Goal: Information Seeking & Learning: Check status

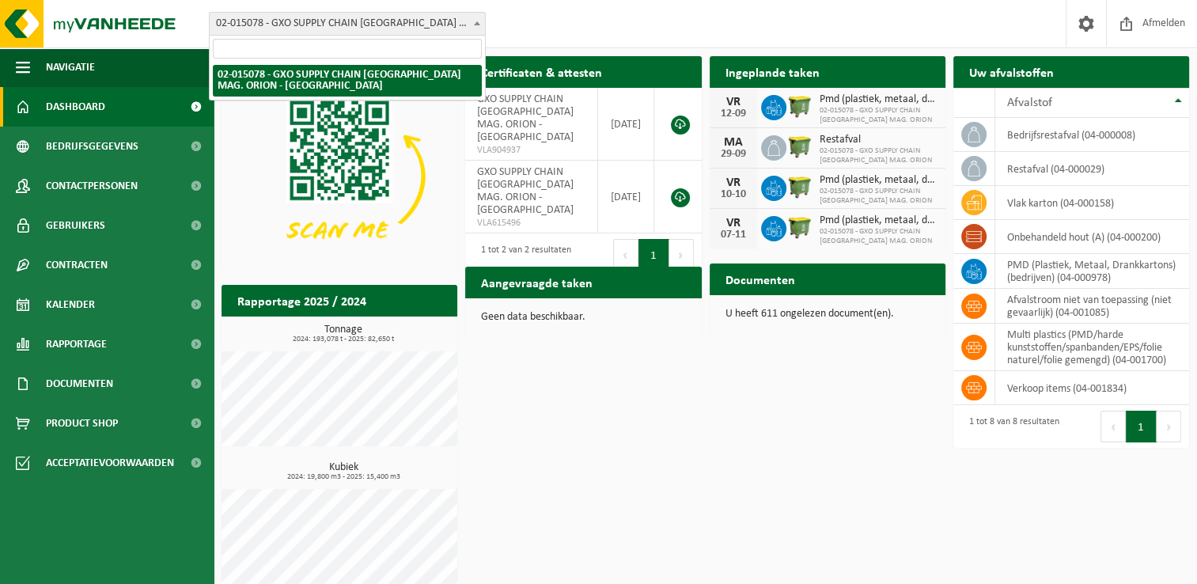
click at [411, 13] on span "02-015078 - GXO SUPPLY CHAIN [GEOGRAPHIC_DATA] MAG. ORION - [GEOGRAPHIC_DATA]" at bounding box center [347, 24] width 275 height 22
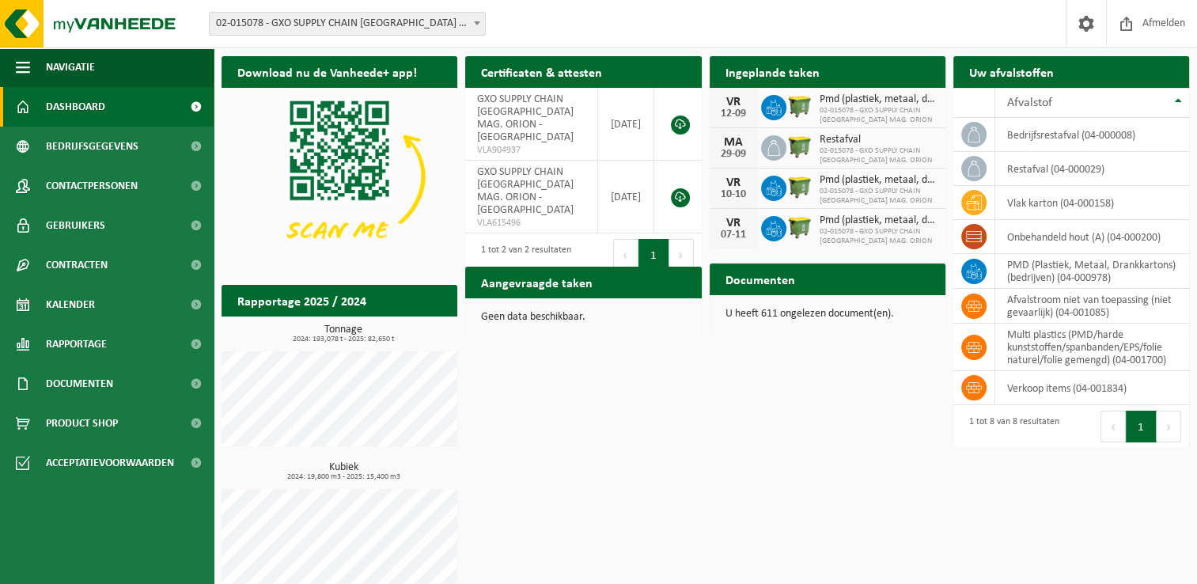
scroll to position [16, 0]
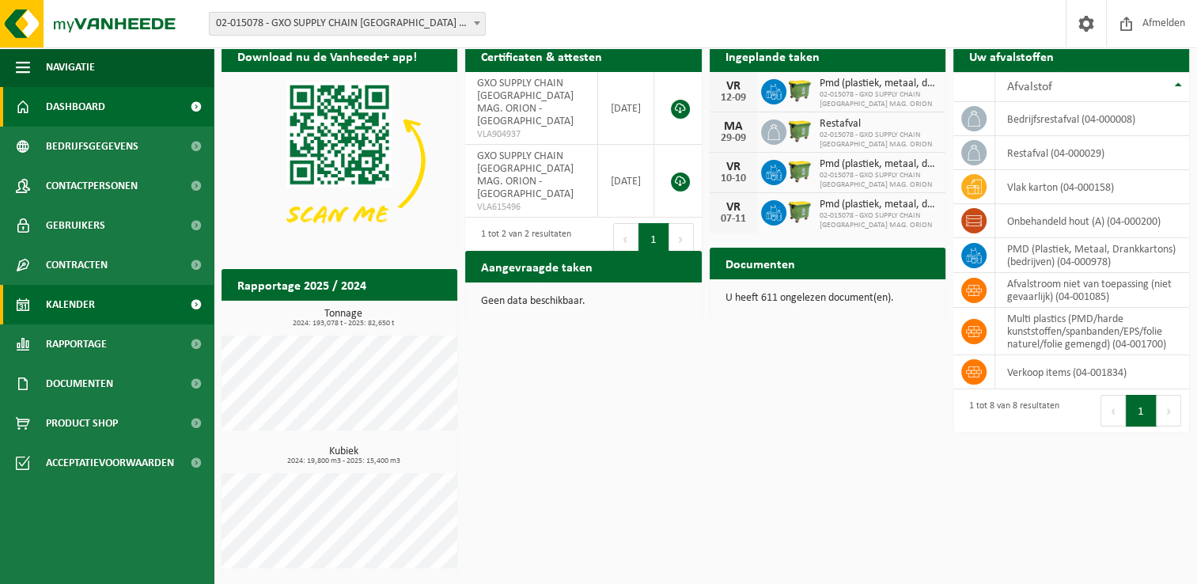
click at [115, 315] on link "Kalender" at bounding box center [107, 305] width 214 height 40
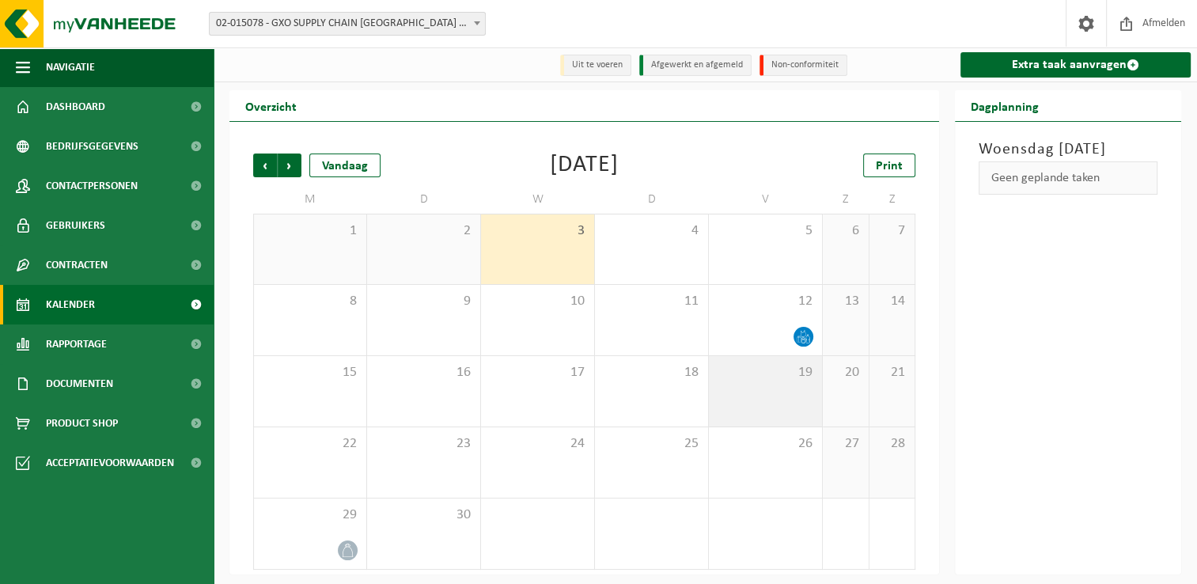
scroll to position [2, 0]
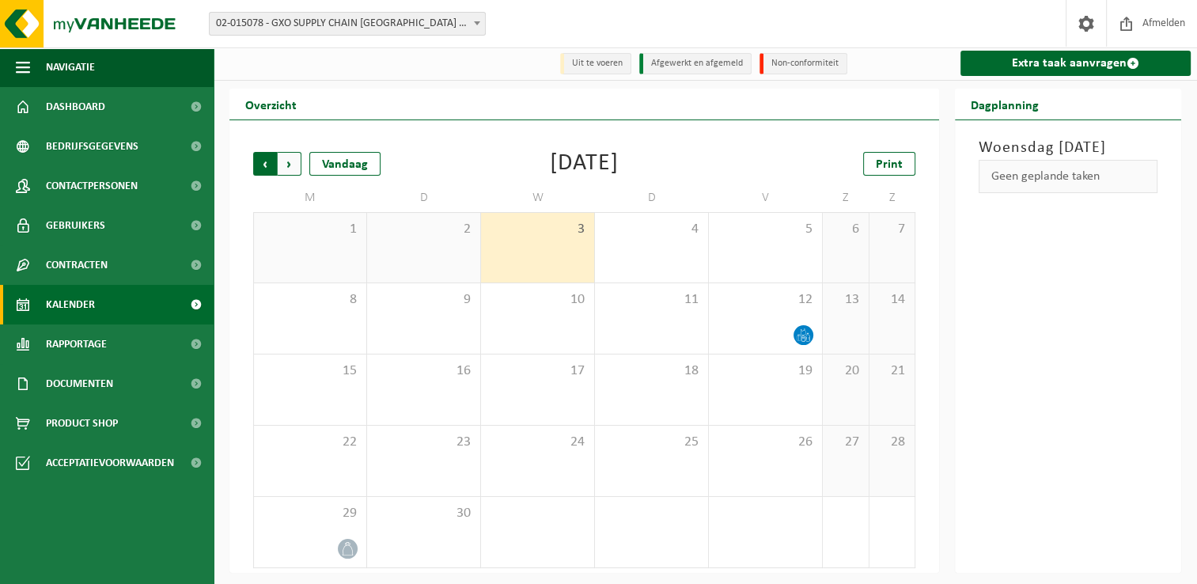
click at [291, 166] on span "Volgende" at bounding box center [290, 164] width 24 height 24
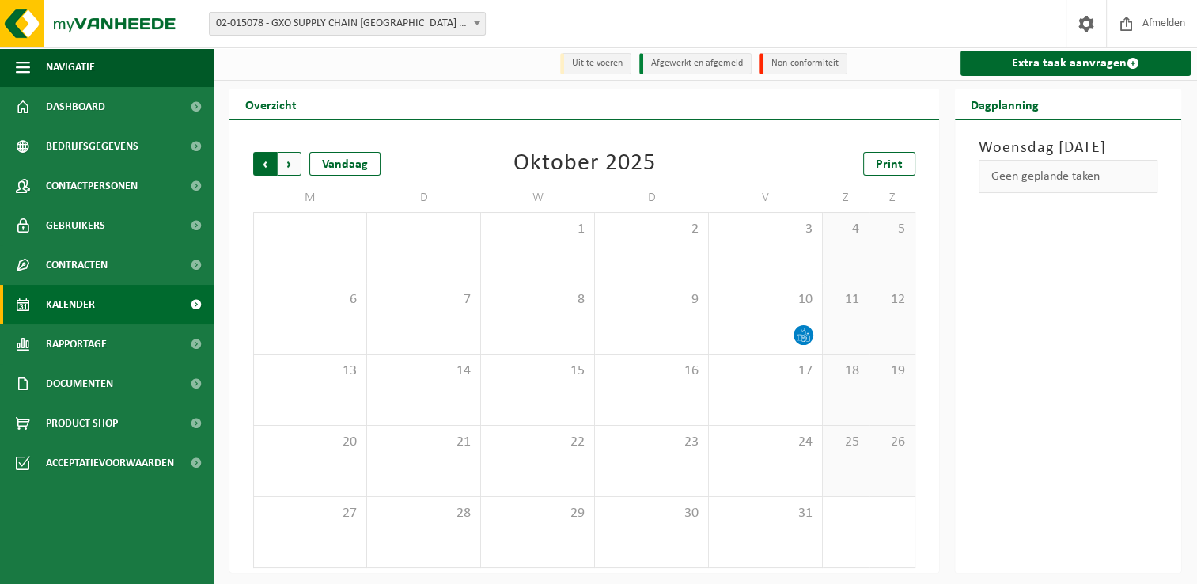
click at [291, 168] on span "Volgende" at bounding box center [290, 164] width 24 height 24
click at [261, 162] on span "Vorige" at bounding box center [265, 164] width 24 height 24
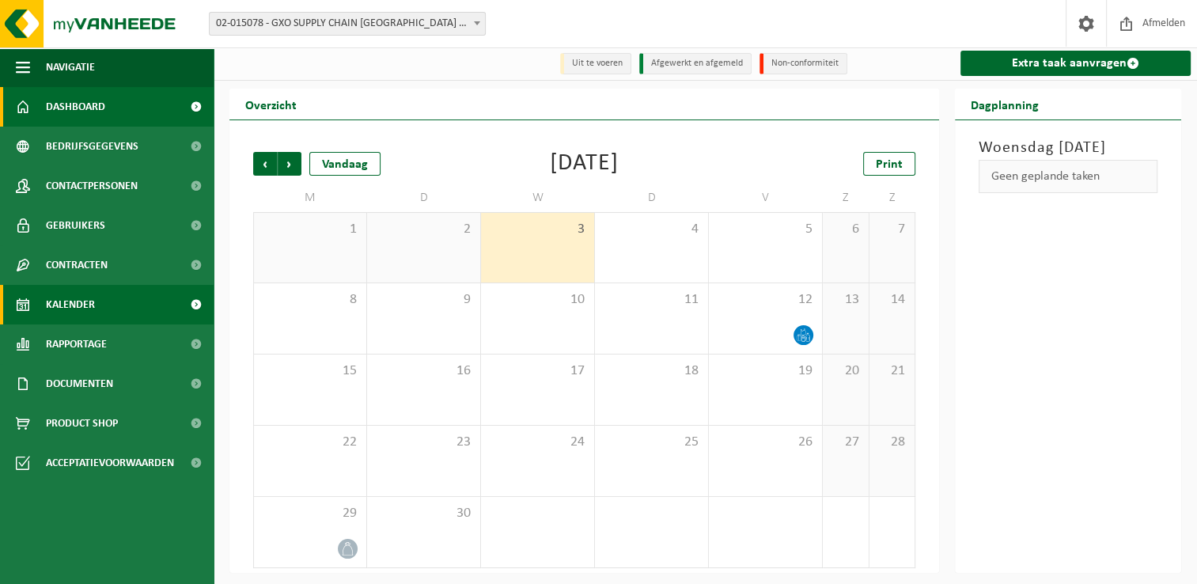
click at [112, 110] on link "Dashboard" at bounding box center [107, 107] width 214 height 40
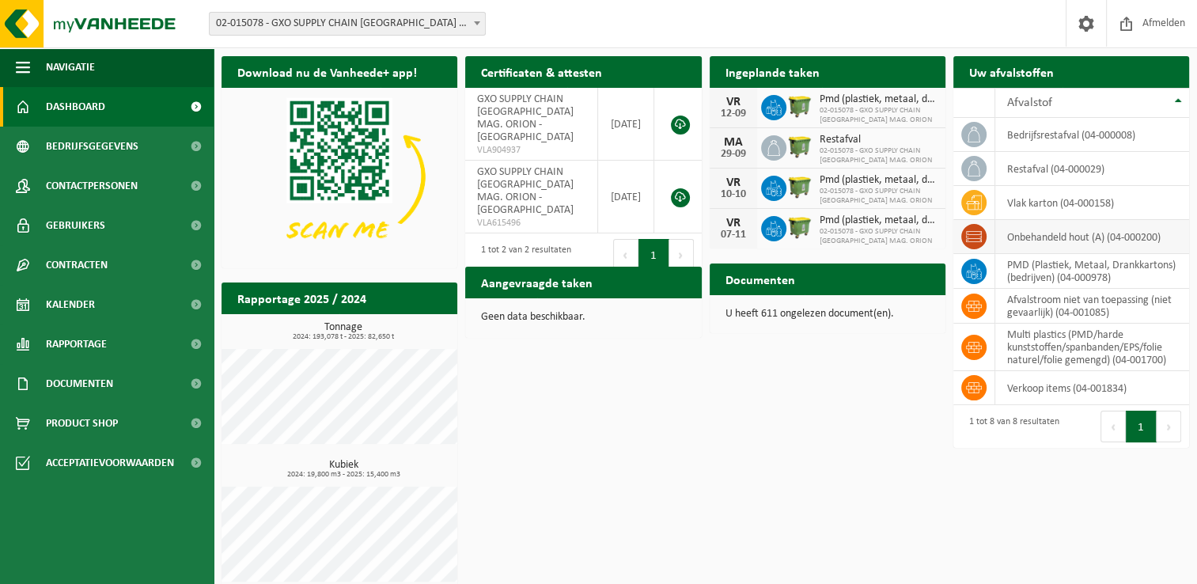
click at [976, 240] on icon at bounding box center [974, 237] width 16 height 16
click at [1073, 237] on td "onbehandeld hout (A) (04-000200)" at bounding box center [1092, 237] width 194 height 34
click at [122, 346] on link "Rapportage" at bounding box center [107, 344] width 214 height 40
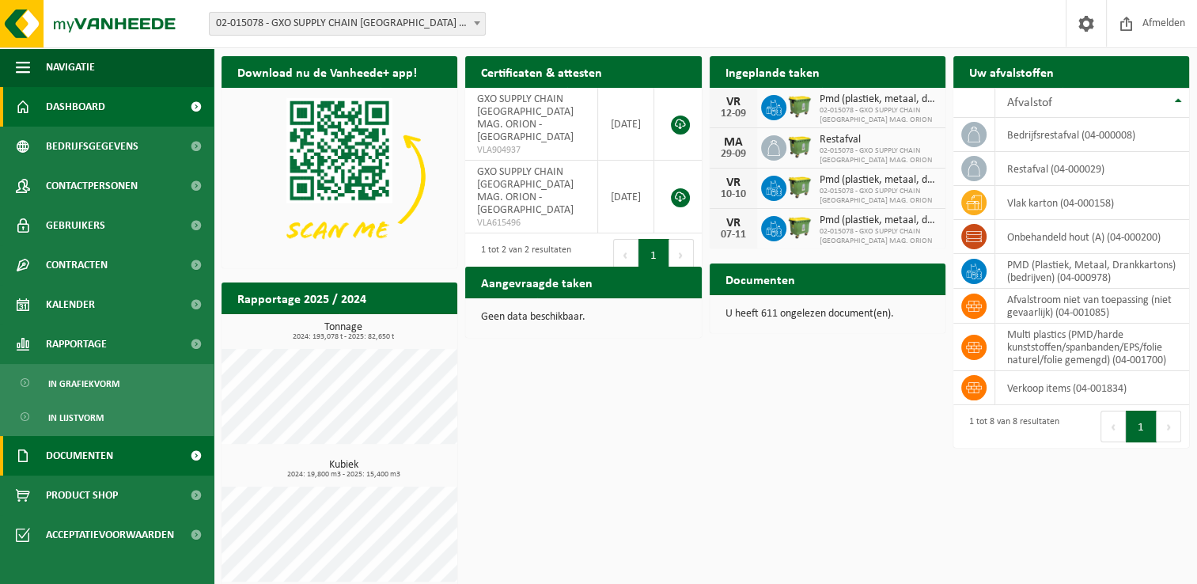
click at [101, 467] on span "Documenten" at bounding box center [79, 456] width 67 height 40
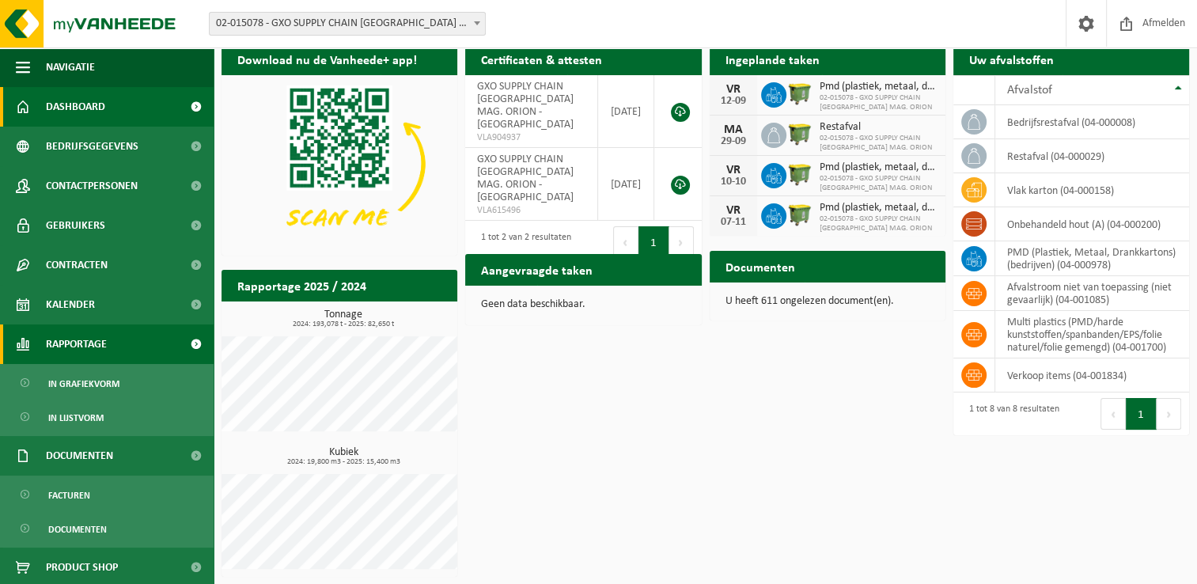
click at [122, 325] on link "Rapportage" at bounding box center [107, 344] width 214 height 40
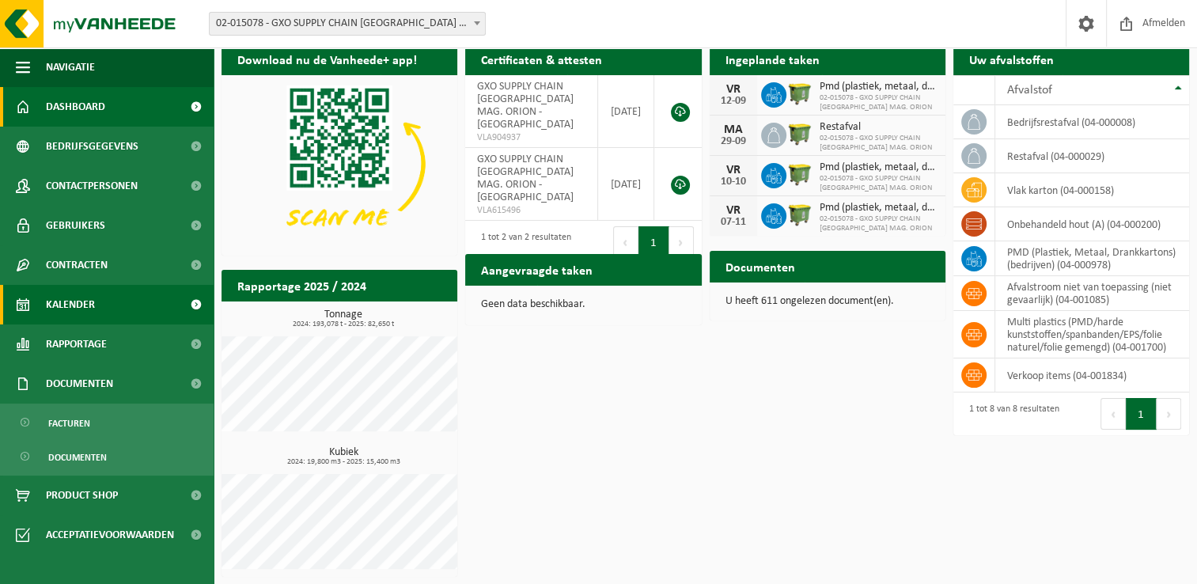
click at [128, 302] on link "Kalender" at bounding box center [107, 305] width 214 height 40
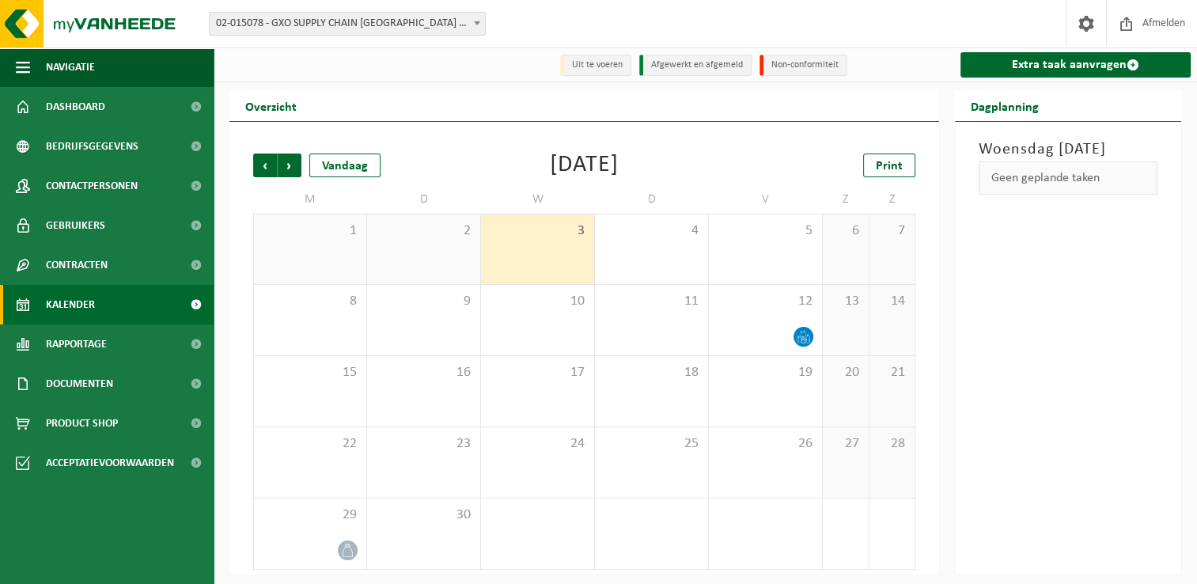
scroll to position [2, 0]
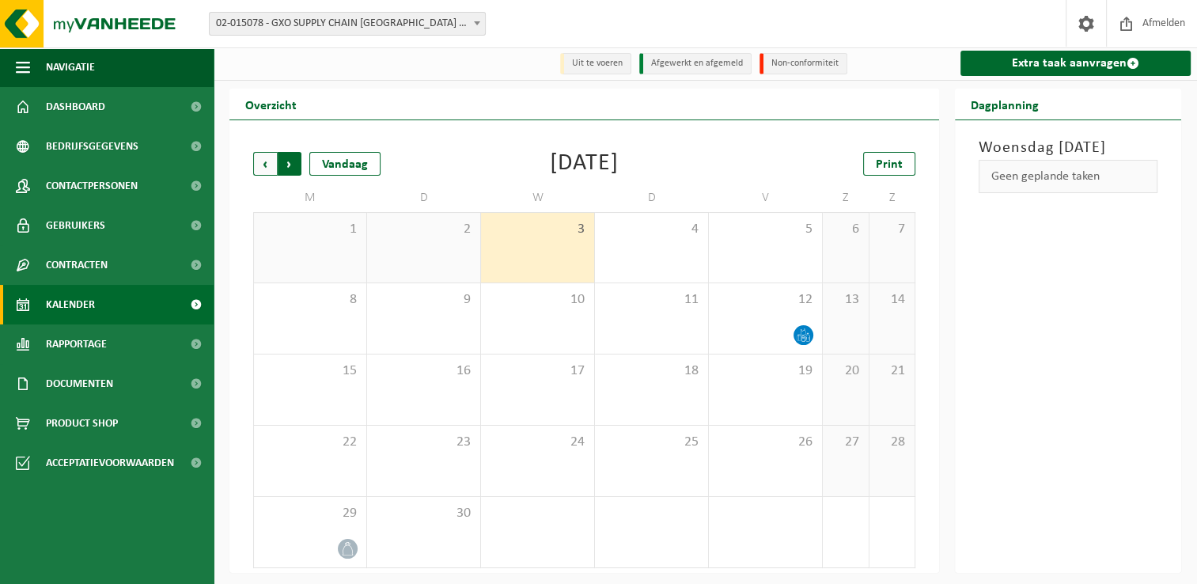
click at [266, 171] on span "Vorige" at bounding box center [265, 164] width 24 height 24
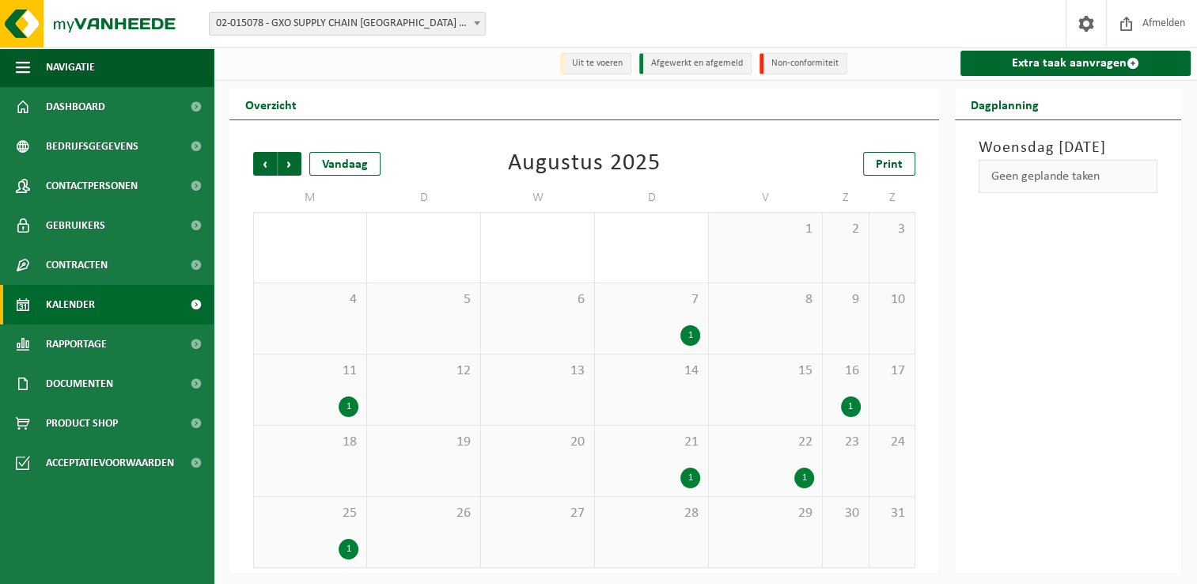
click at [343, 407] on div "1" at bounding box center [349, 406] width 20 height 21
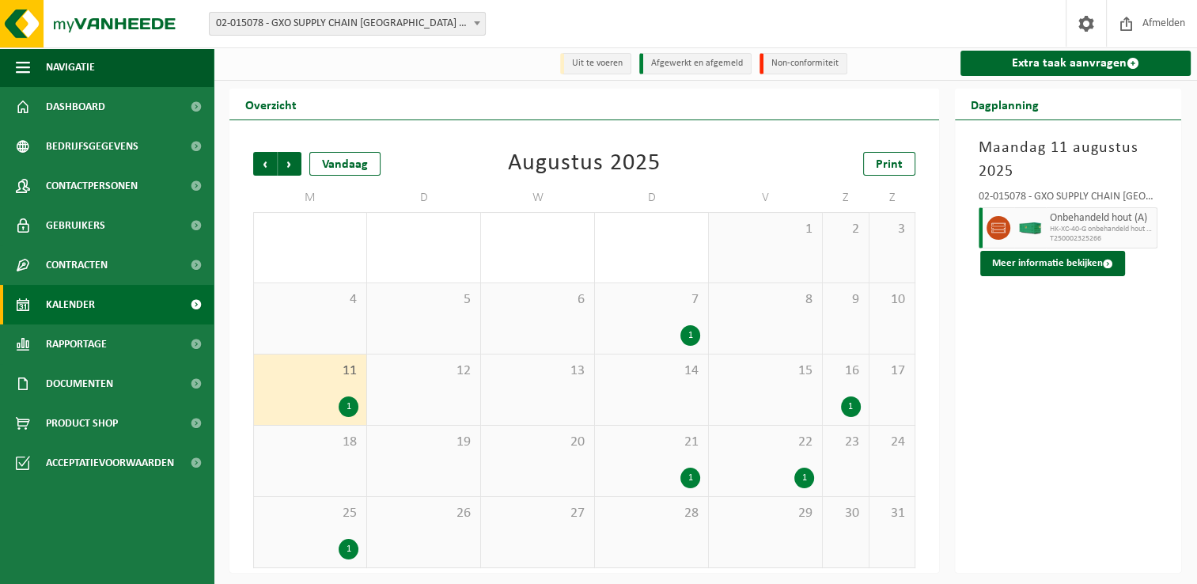
click at [350, 551] on div "1" at bounding box center [349, 549] width 20 height 21
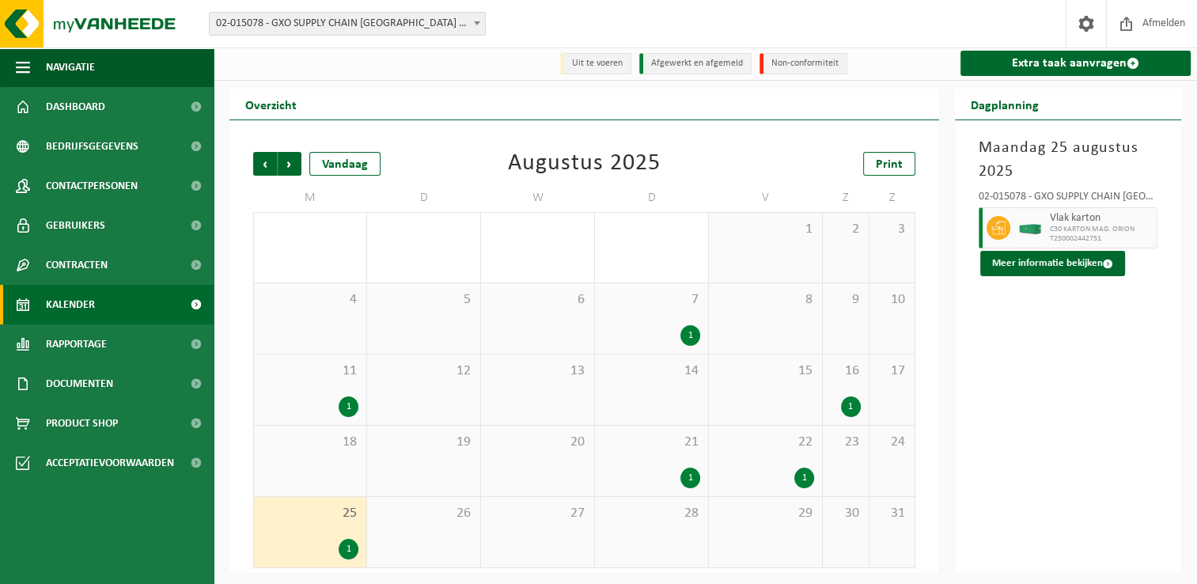
click at [697, 479] on div "1" at bounding box center [690, 478] width 20 height 21
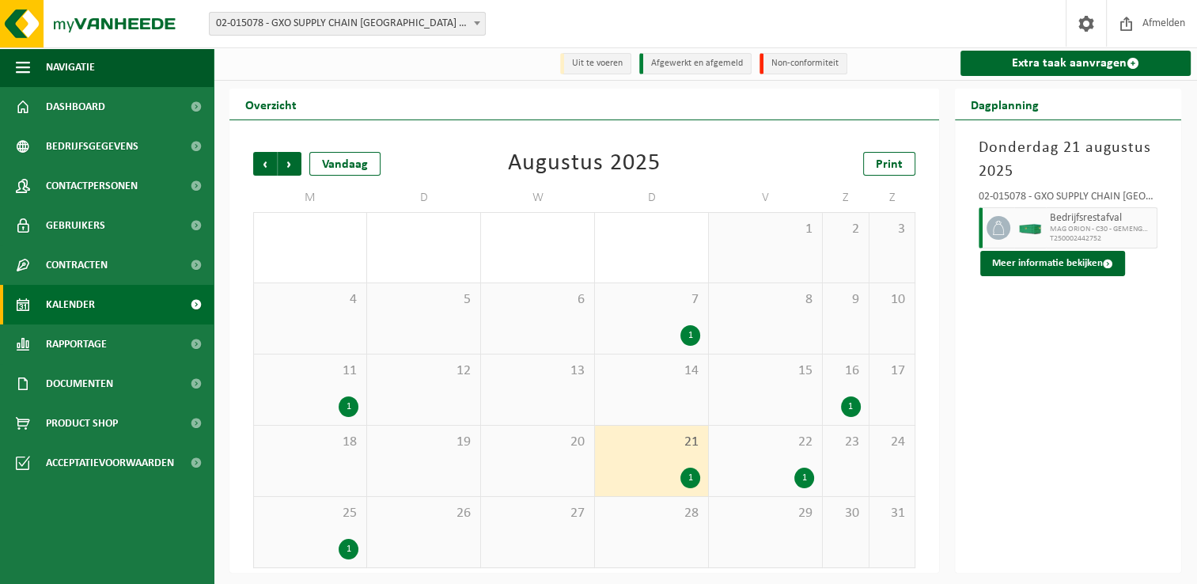
click at [765, 467] on div "22 1" at bounding box center [765, 461] width 113 height 70
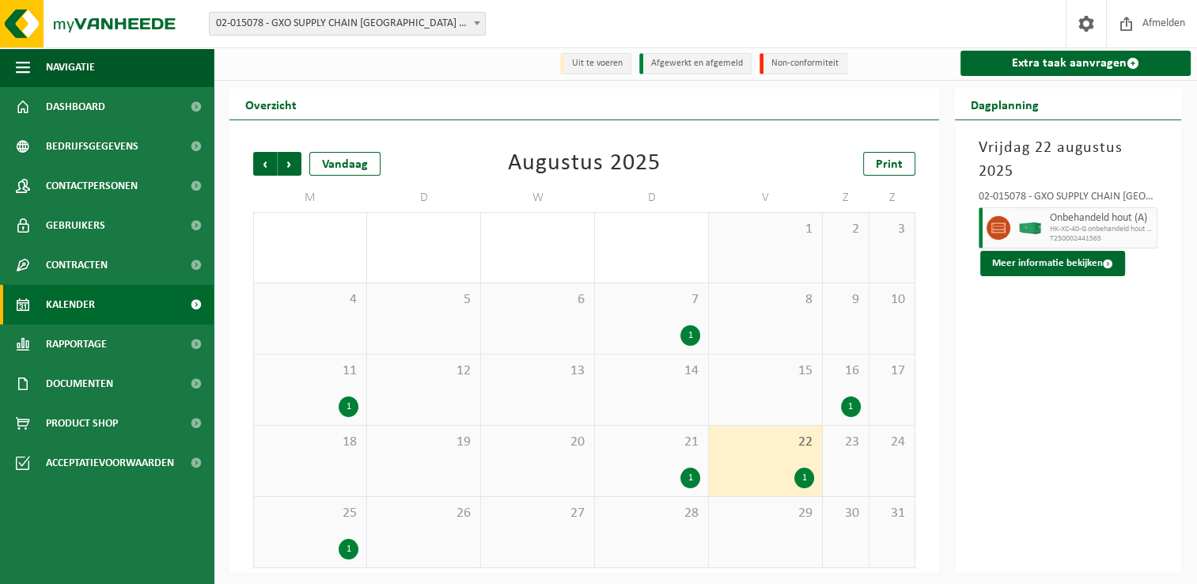
click at [702, 312] on div "7 1" at bounding box center [651, 318] width 113 height 70
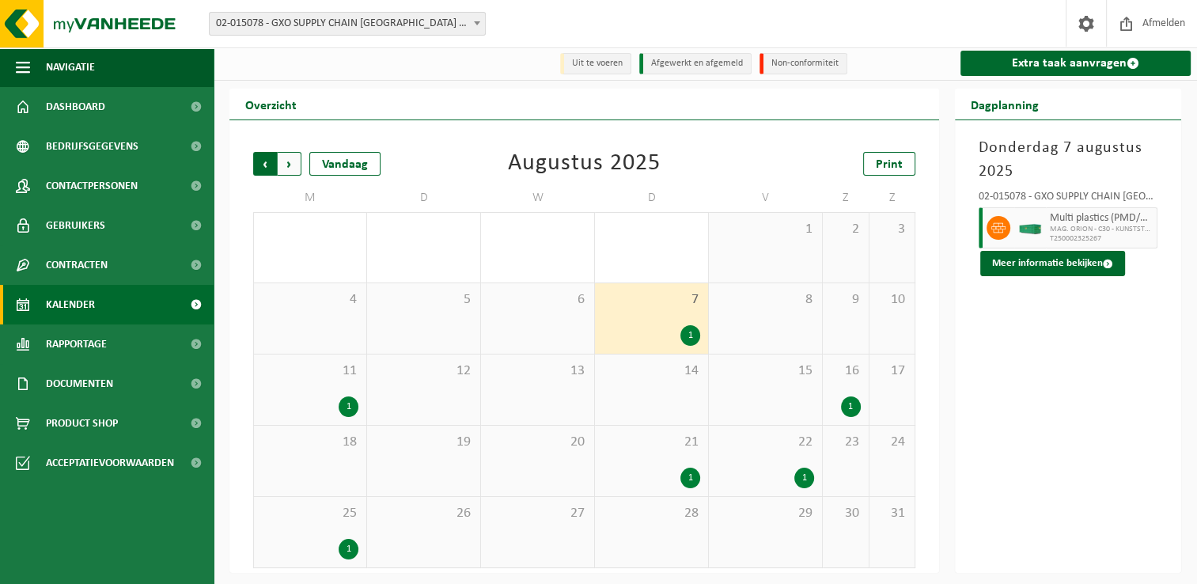
click at [292, 168] on span "Volgende" at bounding box center [290, 164] width 24 height 24
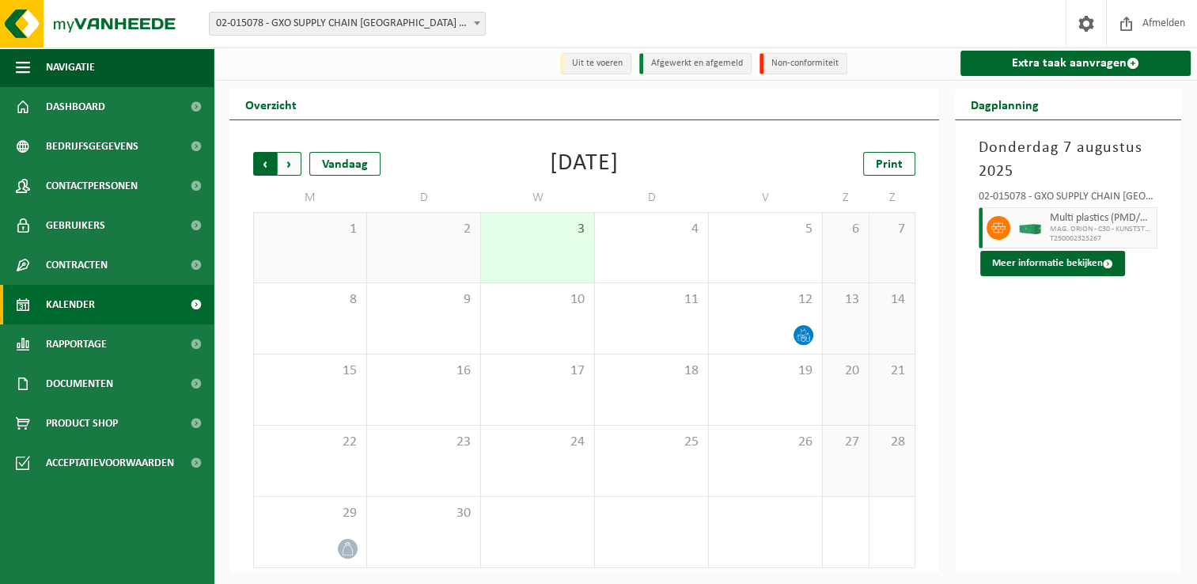
click at [293, 169] on span "Volgende" at bounding box center [290, 164] width 24 height 24
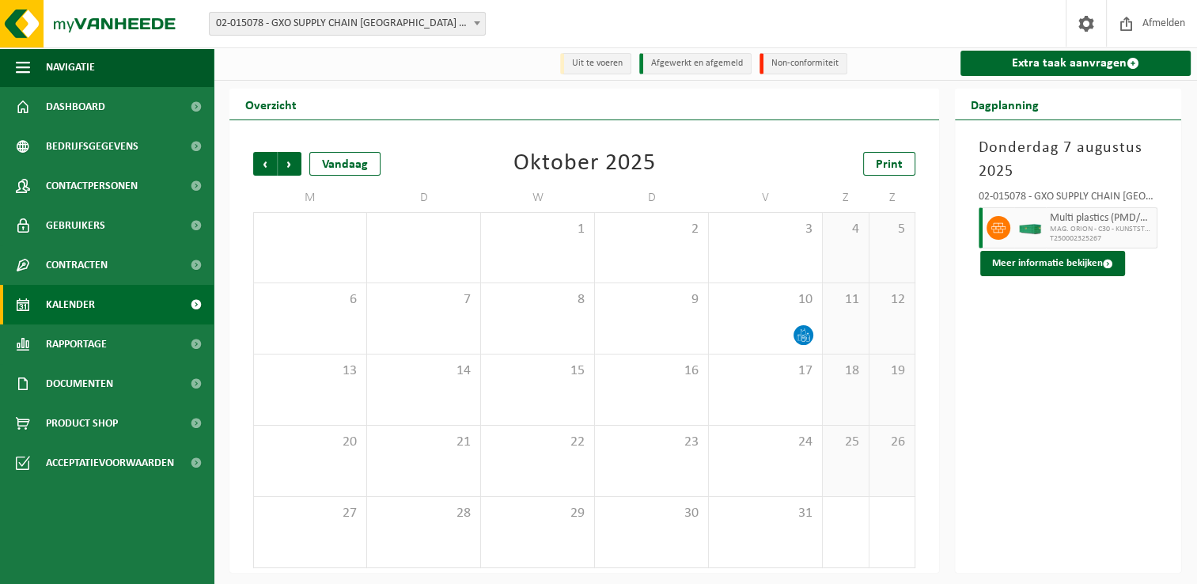
click at [293, 169] on span "Volgende" at bounding box center [290, 164] width 24 height 24
click at [269, 172] on span "Vorige" at bounding box center [265, 164] width 24 height 24
